Goal: Navigation & Orientation: Find specific page/section

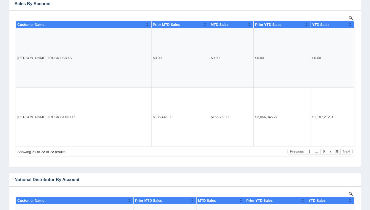
scroll to position [112, 0]
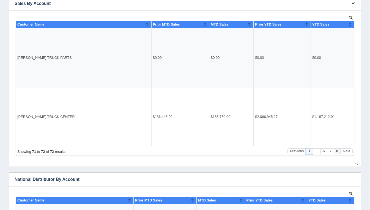
click at [310, 152] on button "1" at bounding box center [309, 151] width 7 height 6
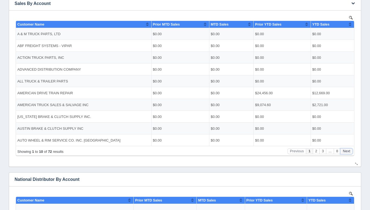
click at [350, 153] on button "Next" at bounding box center [346, 151] width 12 height 6
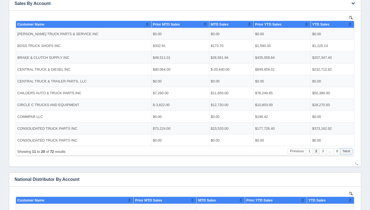
click at [350, 153] on button "Next" at bounding box center [346, 151] width 12 height 6
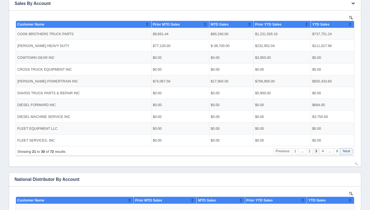
click at [350, 153] on button "Next" at bounding box center [346, 151] width 12 height 6
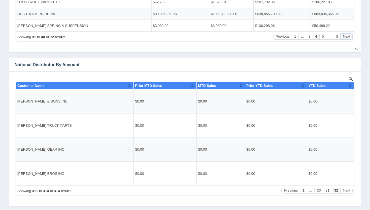
scroll to position [254, 0]
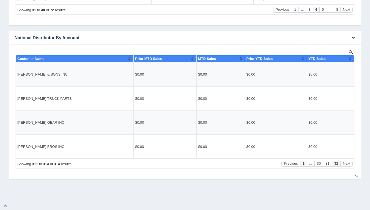
click at [301, 164] on button "1" at bounding box center [303, 164] width 7 height 6
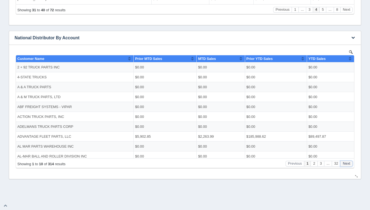
click at [350, 163] on button "Next" at bounding box center [346, 164] width 12 height 6
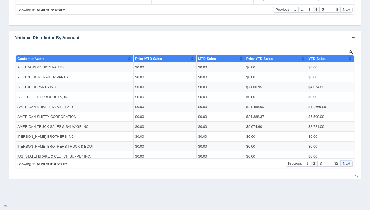
click at [350, 163] on button "Next" at bounding box center [346, 164] width 12 height 6
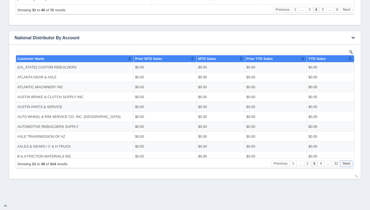
click at [350, 163] on button "Next" at bounding box center [346, 164] width 12 height 6
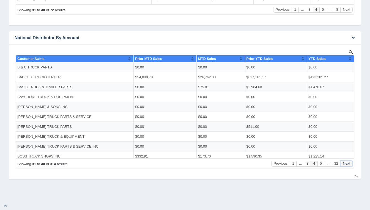
click at [350, 163] on button "Next" at bounding box center [346, 164] width 12 height 6
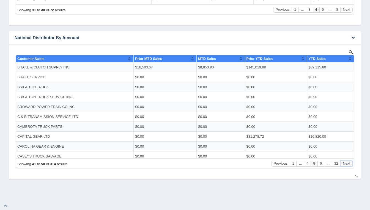
click at [350, 163] on button "Next" at bounding box center [346, 164] width 12 height 6
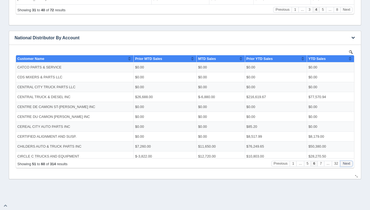
click at [350, 163] on button "Next" at bounding box center [346, 164] width 12 height 6
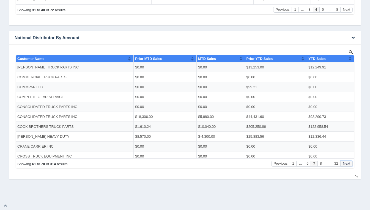
click at [350, 163] on button "Next" at bounding box center [346, 164] width 12 height 6
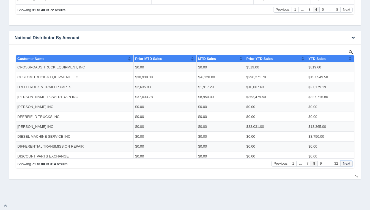
click at [350, 163] on button "Next" at bounding box center [346, 164] width 12 height 6
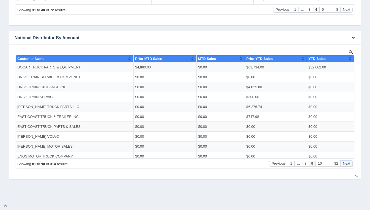
click at [350, 163] on button "Next" at bounding box center [346, 164] width 12 height 6
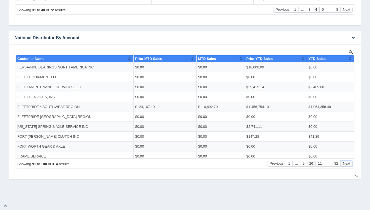
click at [350, 163] on button "Next" at bounding box center [346, 164] width 12 height 6
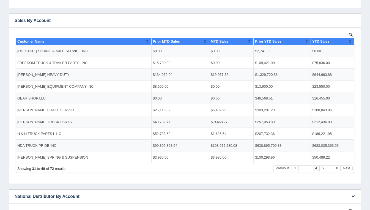
scroll to position [97, 0]
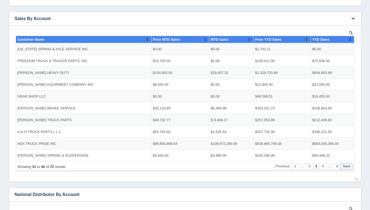
click at [350, 165] on button "Next" at bounding box center [346, 166] width 12 height 6
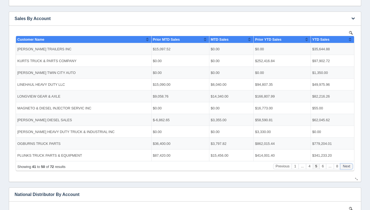
click at [350, 165] on button "Next" at bounding box center [346, 166] width 12 height 6
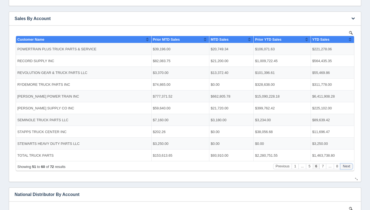
click at [350, 165] on button "Next" at bounding box center [346, 166] width 12 height 6
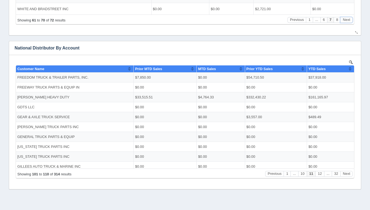
scroll to position [244, 0]
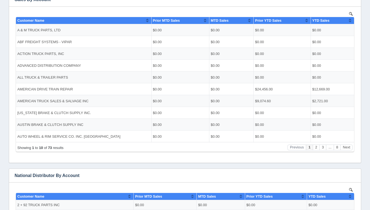
scroll to position [117, 0]
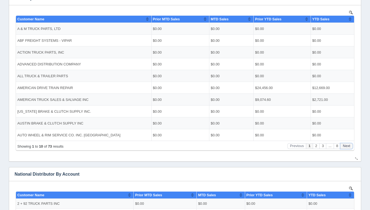
click at [346, 146] on button "Next" at bounding box center [346, 146] width 12 height 6
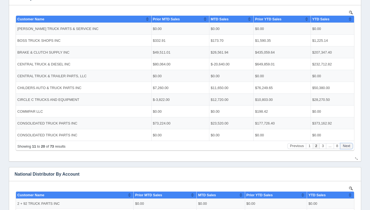
click at [346, 146] on button "Next" at bounding box center [346, 146] width 12 height 6
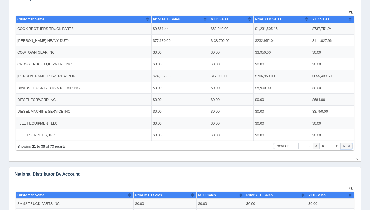
click at [346, 146] on button "Next" at bounding box center [346, 146] width 12 height 6
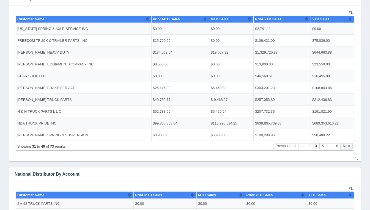
click at [346, 146] on button "Next" at bounding box center [346, 146] width 12 height 6
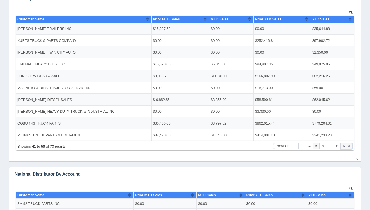
click at [346, 146] on button "Next" at bounding box center [346, 146] width 12 height 6
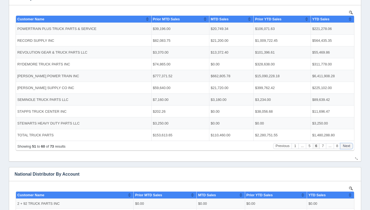
click at [346, 146] on button "Next" at bounding box center [346, 146] width 12 height 6
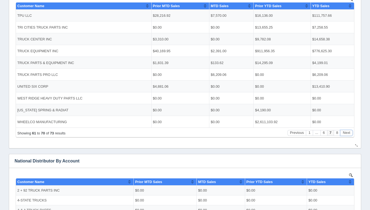
scroll to position [131, 0]
